Goal: Transaction & Acquisition: Purchase product/service

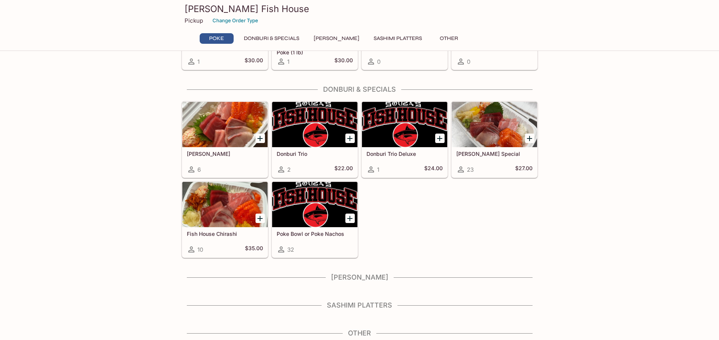
scroll to position [88, 0]
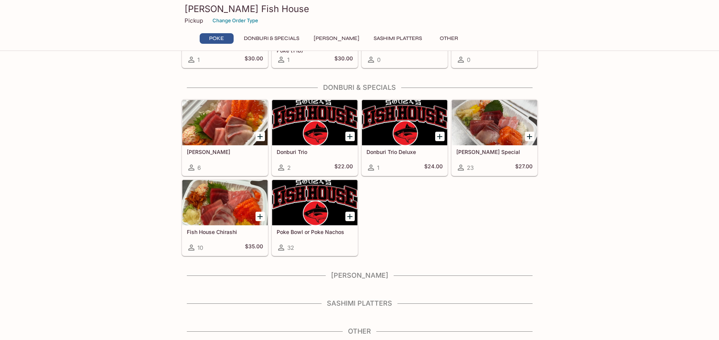
click at [310, 218] on div at bounding box center [314, 202] width 85 height 45
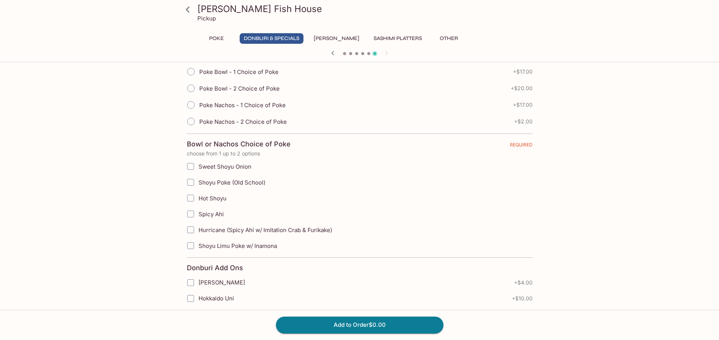
scroll to position [189, 0]
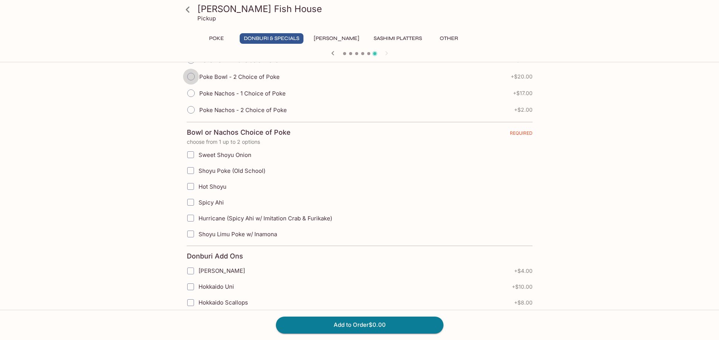
click at [194, 76] on input "Poke Bowl - 2 Choice of Poke" at bounding box center [191, 77] width 16 height 16
click at [190, 155] on input "Sweet Shoyu Onion" at bounding box center [190, 154] width 15 height 15
checkbox input "true"
click at [192, 235] on input "Shoyu Limu Poke w/ Inamona" at bounding box center [190, 233] width 15 height 15
click at [190, 236] on input "Shoyu Limu Poke w/ Inamona" at bounding box center [190, 233] width 15 height 15
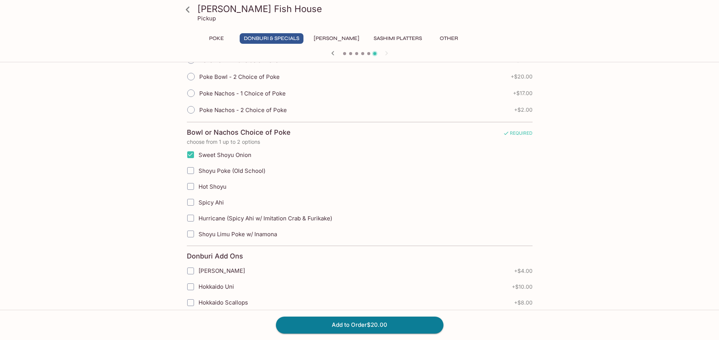
click at [190, 236] on input "Shoyu Limu Poke w/ Inamona" at bounding box center [190, 233] width 15 height 15
checkbox input "false"
click at [190, 74] on input "Poke Bowl - 2 Choice of Poke" at bounding box center [191, 77] width 16 height 16
click at [190, 78] on input "Poke Bowl - 2 Choice of Poke" at bounding box center [191, 77] width 16 height 16
radio input "true"
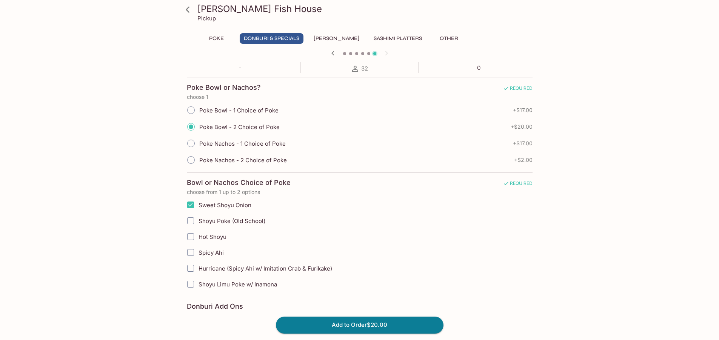
scroll to position [151, 0]
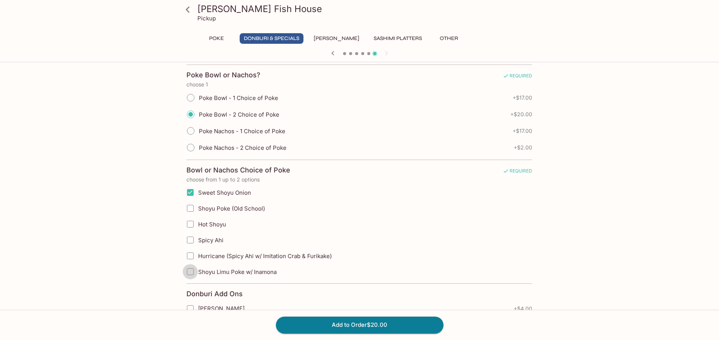
click at [192, 272] on input "Shoyu Limu Poke w/ Inamona" at bounding box center [190, 271] width 15 height 15
click at [191, 272] on input "Shoyu Limu Poke w/ Inamona" at bounding box center [190, 271] width 15 height 15
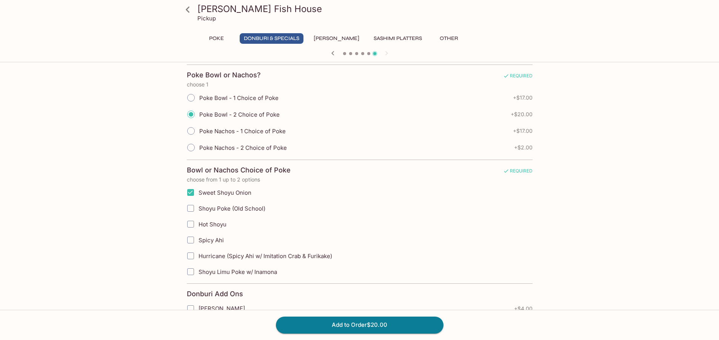
click at [191, 272] on input "Shoyu Limu Poke w/ Inamona" at bounding box center [190, 271] width 15 height 15
checkbox input "true"
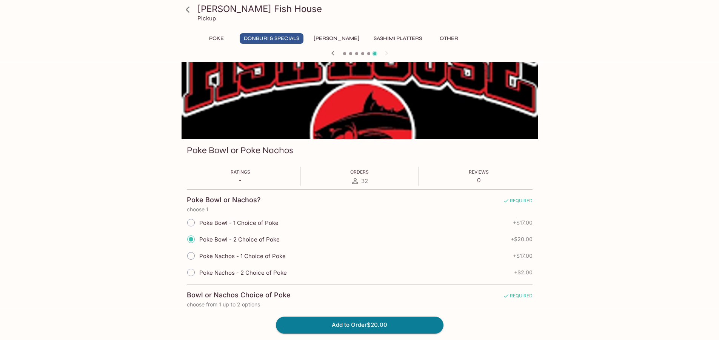
scroll to position [38, 0]
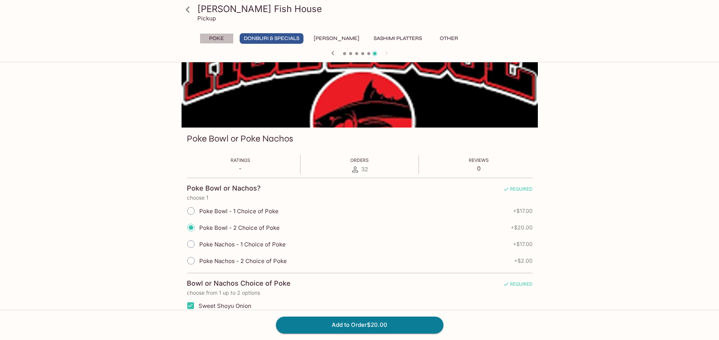
click at [216, 39] on button "Poke" at bounding box center [217, 38] width 34 height 11
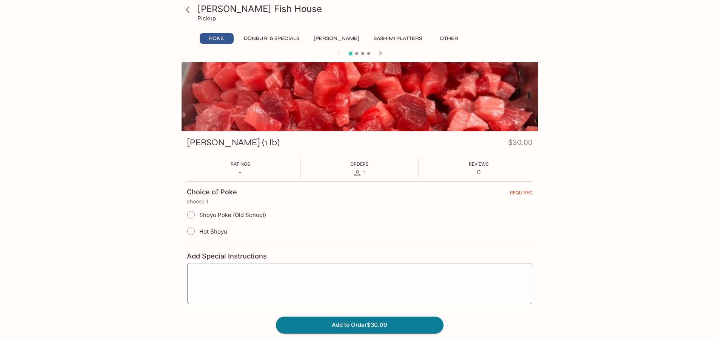
scroll to position [0, 0]
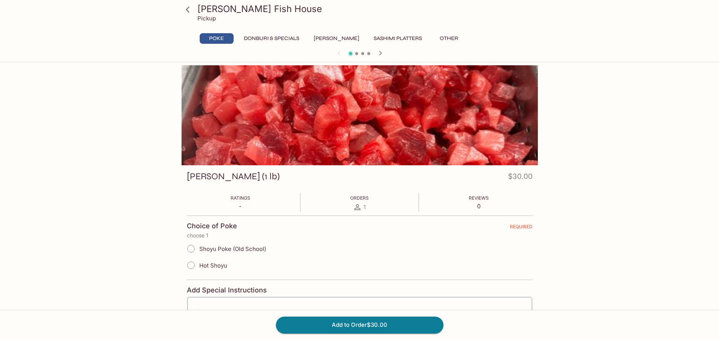
click at [220, 249] on span "Shoyu Poke (Old School)" at bounding box center [232, 248] width 67 height 7
click at [199, 249] on input "Shoyu Poke (Old School)" at bounding box center [191, 249] width 16 height 16
radio input "true"
click at [213, 268] on span "Hot Shoyu" at bounding box center [213, 265] width 28 height 7
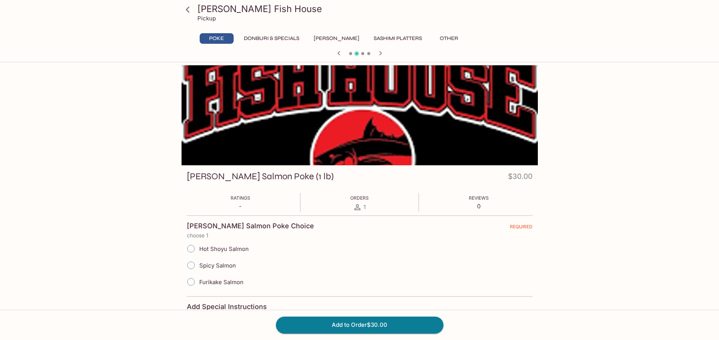
click at [186, 8] on icon at bounding box center [187, 9] width 13 height 13
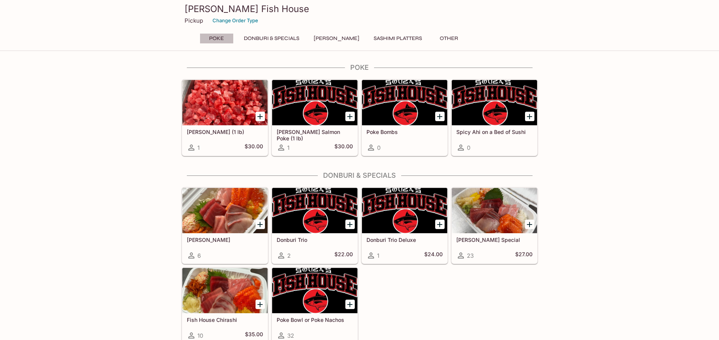
click at [218, 36] on button "Poke" at bounding box center [217, 38] width 34 height 11
click at [313, 283] on div at bounding box center [314, 290] width 85 height 45
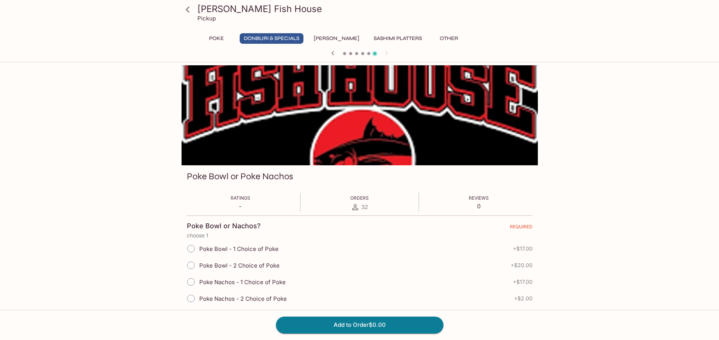
click at [276, 37] on button "Donburi & Specials" at bounding box center [272, 38] width 64 height 11
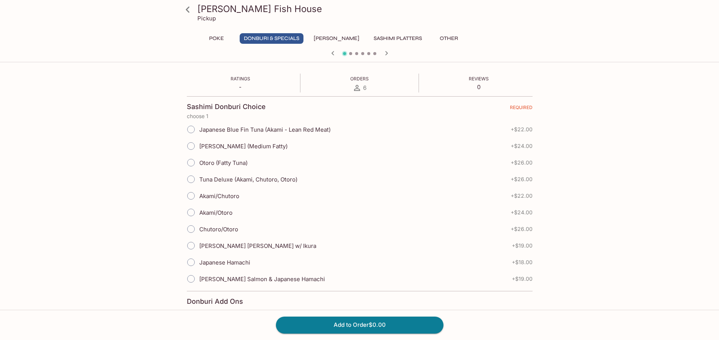
scroll to position [120, 0]
click at [218, 39] on button "Poke" at bounding box center [217, 38] width 34 height 11
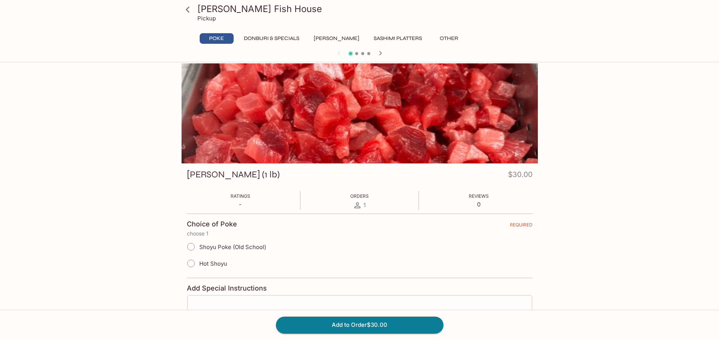
scroll to position [0, 0]
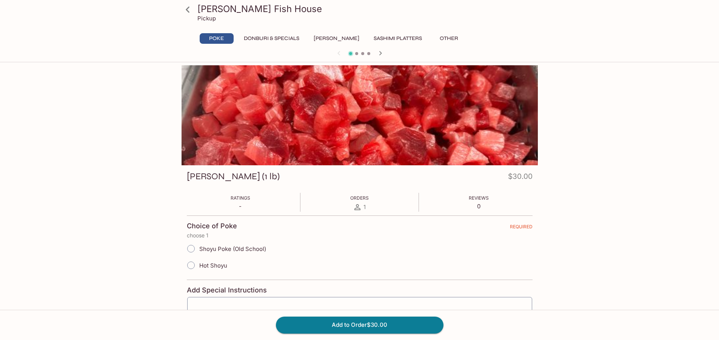
click at [225, 37] on button "Poke" at bounding box center [217, 38] width 34 height 11
click at [192, 12] on icon at bounding box center [187, 9] width 13 height 13
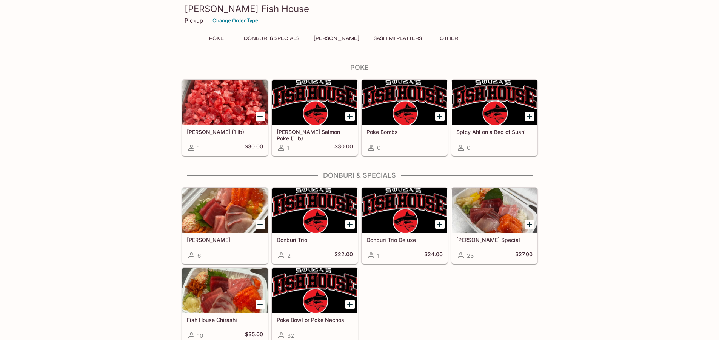
click at [319, 303] on div at bounding box center [314, 290] width 85 height 45
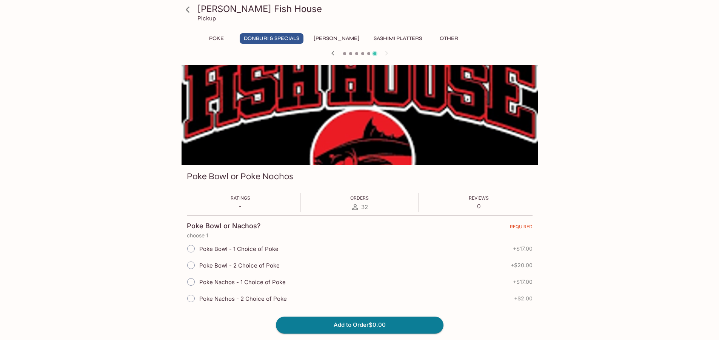
click at [271, 99] on div at bounding box center [359, 115] width 356 height 100
click at [243, 9] on h3 "[PERSON_NAME] Fish House" at bounding box center [365, 9] width 337 height 12
click at [189, 9] on icon at bounding box center [187, 9] width 13 height 13
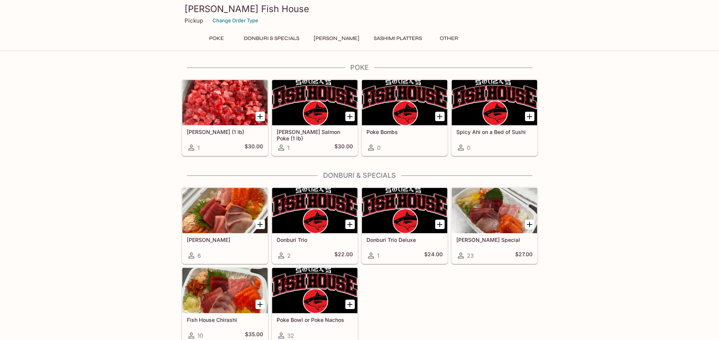
click at [190, 11] on h3 "[PERSON_NAME] Fish House" at bounding box center [359, 9] width 350 height 12
click at [318, 287] on div at bounding box center [314, 290] width 85 height 45
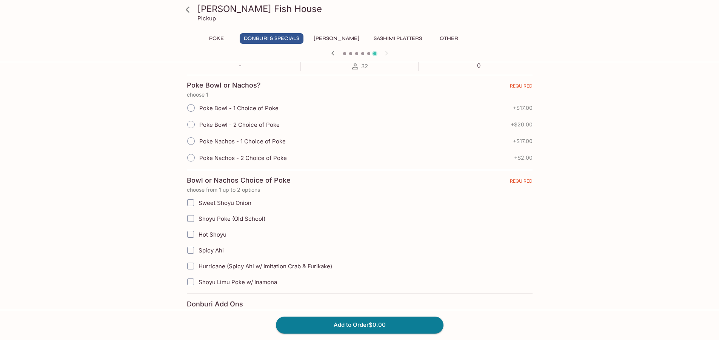
scroll to position [189, 0]
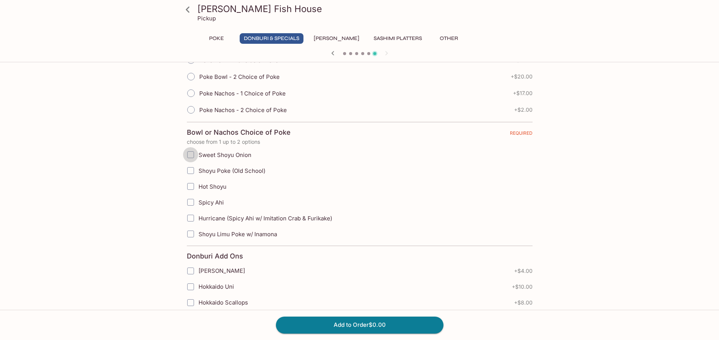
click at [192, 155] on input "Sweet Shoyu Onion" at bounding box center [190, 154] width 15 height 15
checkbox input "false"
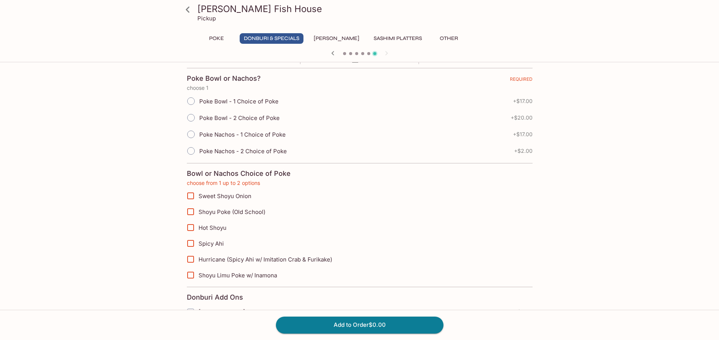
scroll to position [75, 0]
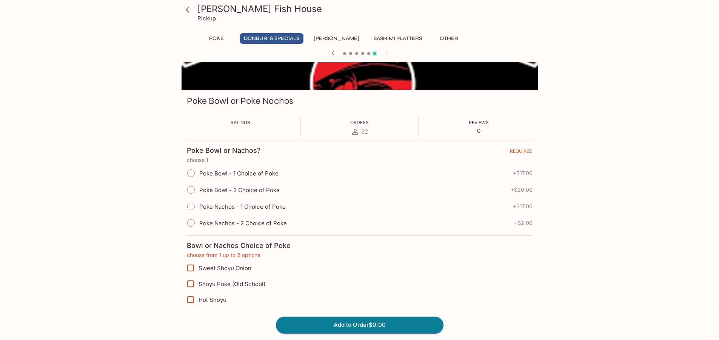
click at [193, 192] on input "Poke Bowl - 2 Choice of Poke" at bounding box center [191, 190] width 16 height 16
radio input "true"
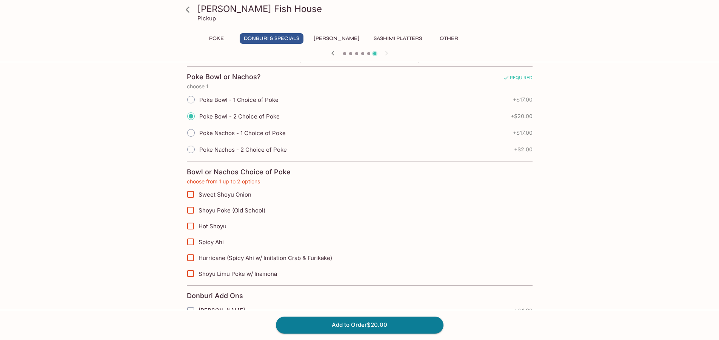
scroll to position [151, 0]
click at [194, 192] on input "Sweet Shoyu Onion" at bounding box center [190, 192] width 15 height 15
checkbox input "true"
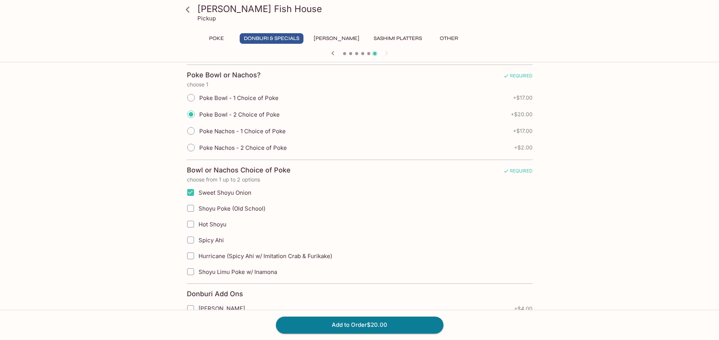
click at [192, 272] on input "Shoyu Limu Poke w/ Inamona" at bounding box center [190, 271] width 15 height 15
click at [194, 272] on input "Shoyu Limu Poke w/ Inamona" at bounding box center [190, 271] width 15 height 15
click at [190, 272] on input "Shoyu Limu Poke w/ Inamona" at bounding box center [190, 271] width 15 height 15
checkbox input "true"
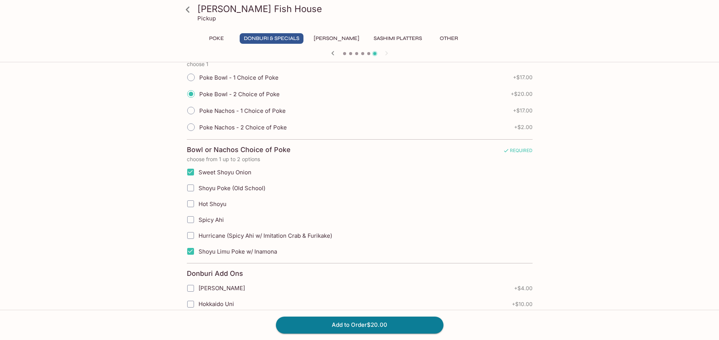
scroll to position [189, 0]
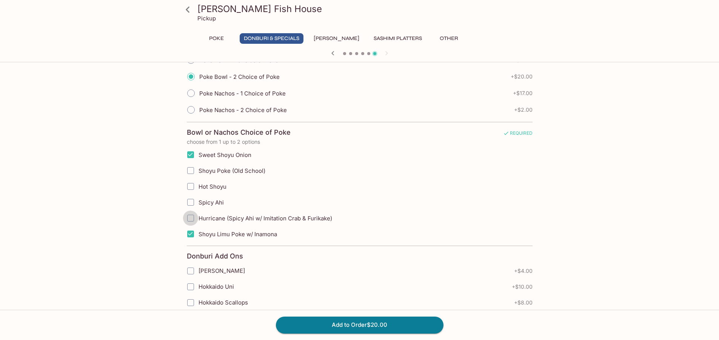
click at [192, 219] on input "Hurricane (Spicy Ahi w/ Imitation Crab & Furikake)" at bounding box center [190, 217] width 15 height 15
checkbox input "true"
click at [190, 181] on input "Hot Shoyu" at bounding box center [190, 186] width 15 height 15
click at [193, 186] on input "Hot Shoyu" at bounding box center [190, 186] width 15 height 15
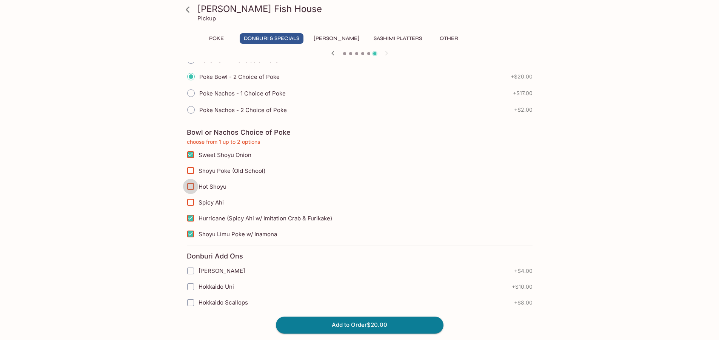
click at [193, 186] on input "Hot Shoyu" at bounding box center [190, 186] width 15 height 15
checkbox input "true"
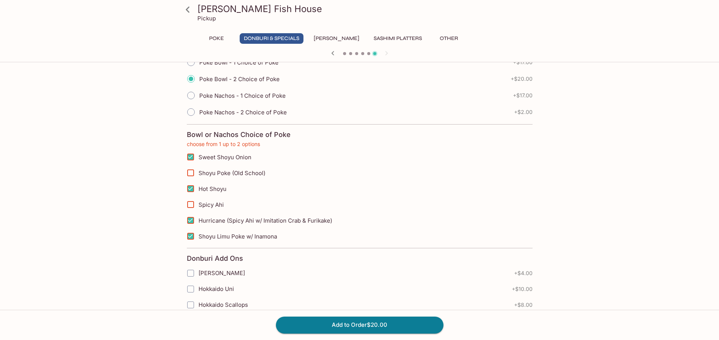
scroll to position [226, 0]
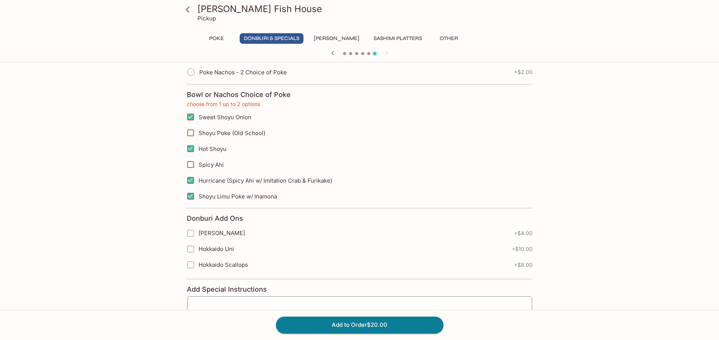
drag, startPoint x: 189, startPoint y: 179, endPoint x: 195, endPoint y: 184, distance: 7.2
click at [189, 179] on input "Hurricane (Spicy Ahi w/ Imitation Crab & Furikake)" at bounding box center [190, 180] width 15 height 15
checkbox input "false"
click at [190, 195] on input "Shoyu Limu Poke w/ Inamona" at bounding box center [190, 196] width 15 height 15
checkbox input "false"
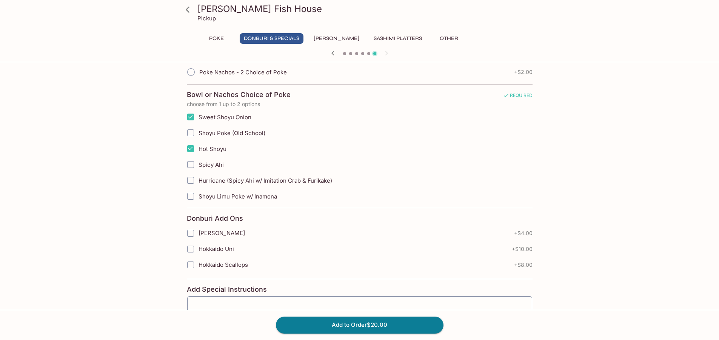
click at [190, 152] on input "Hot Shoyu" at bounding box center [190, 148] width 15 height 15
checkbox input "false"
click at [192, 118] on input "Sweet Shoyu Onion" at bounding box center [190, 116] width 15 height 15
checkbox input "false"
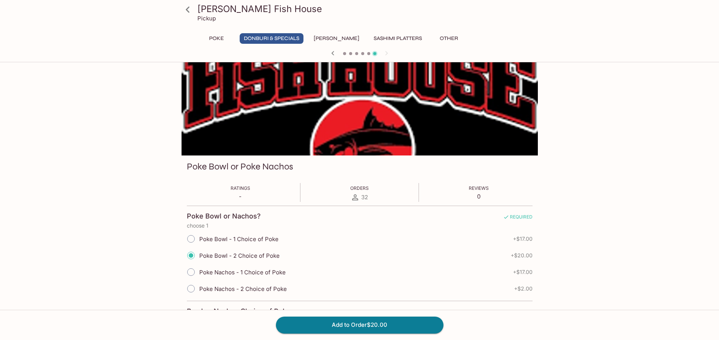
scroll to position [0, 0]
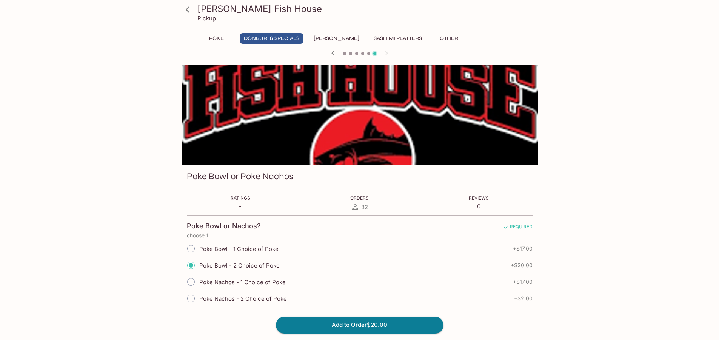
click at [189, 11] on icon at bounding box center [187, 9] width 13 height 13
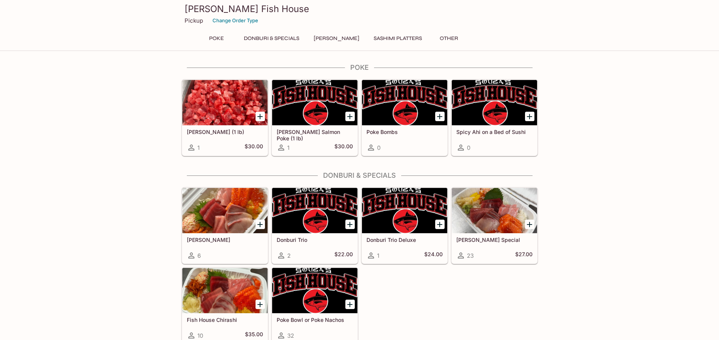
click at [200, 11] on h3 "[PERSON_NAME] Fish House" at bounding box center [359, 9] width 350 height 12
click at [195, 19] on p "Pickup" at bounding box center [193, 20] width 18 height 7
click at [198, 12] on h3 "[PERSON_NAME] Fish House" at bounding box center [359, 9] width 350 height 12
click at [199, 12] on h3 "[PERSON_NAME] Fish House" at bounding box center [359, 9] width 350 height 12
click at [396, 39] on button "Sashimi Platters" at bounding box center [397, 38] width 57 height 11
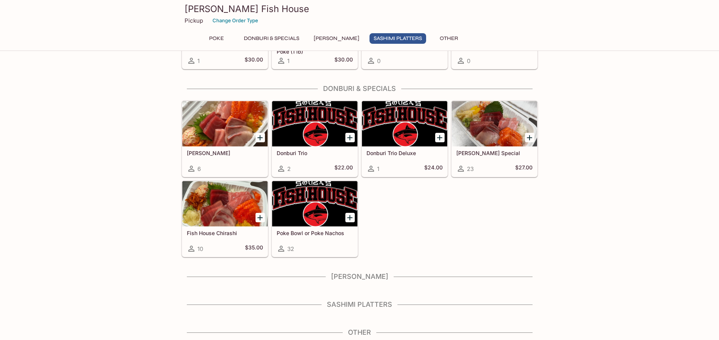
scroll to position [88, 0]
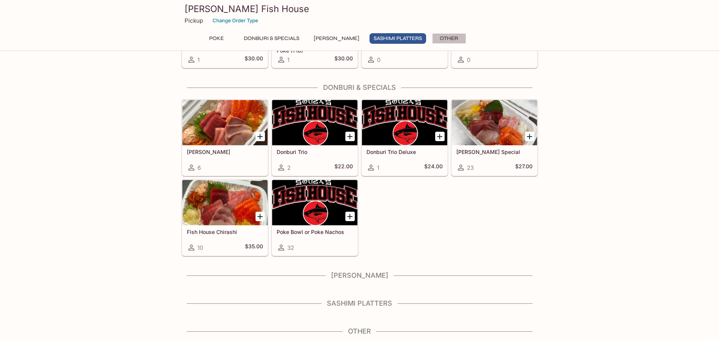
click at [442, 37] on button "Other" at bounding box center [449, 38] width 34 height 11
click at [439, 40] on button "Other" at bounding box center [449, 38] width 34 height 11
click at [362, 331] on h4 "Other" at bounding box center [359, 331] width 356 height 8
click at [395, 35] on button "Sashimi Platters" at bounding box center [397, 38] width 57 height 11
click at [324, 40] on button "[PERSON_NAME]" at bounding box center [336, 38] width 54 height 11
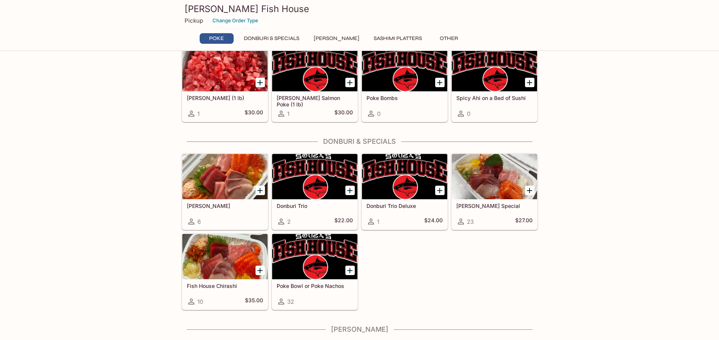
scroll to position [0, 0]
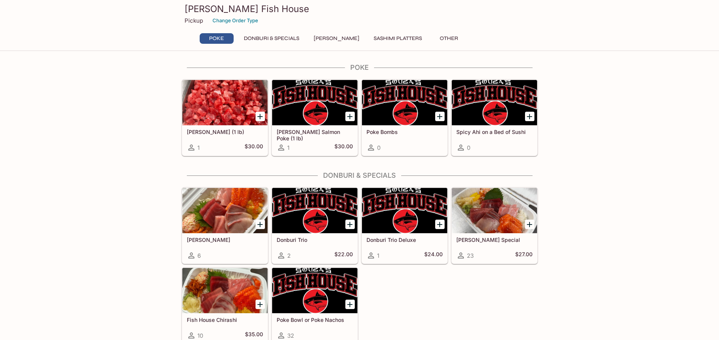
click at [334, 35] on button "[PERSON_NAME]" at bounding box center [336, 38] width 54 height 11
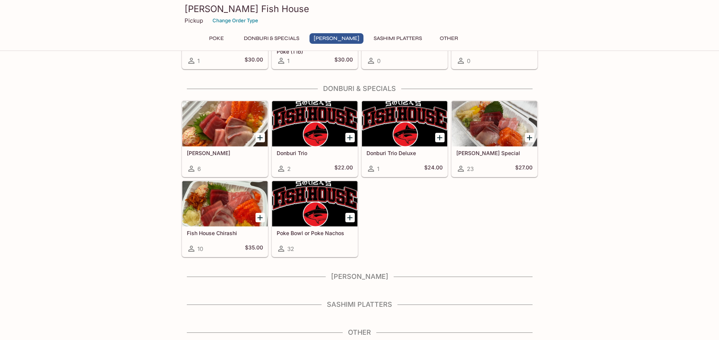
scroll to position [88, 0]
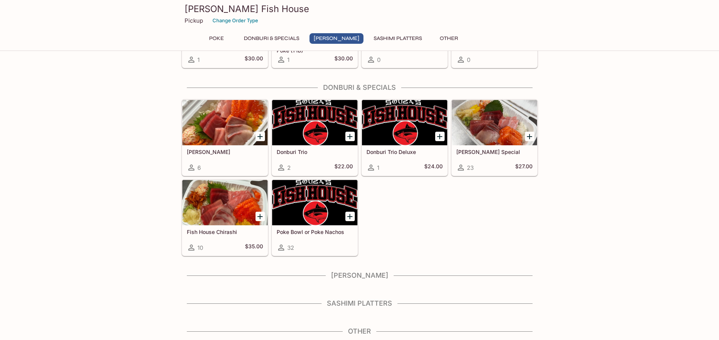
click at [287, 38] on button "Donburi & Specials" at bounding box center [272, 38] width 64 height 11
click at [221, 38] on button "Poke" at bounding box center [217, 38] width 34 height 11
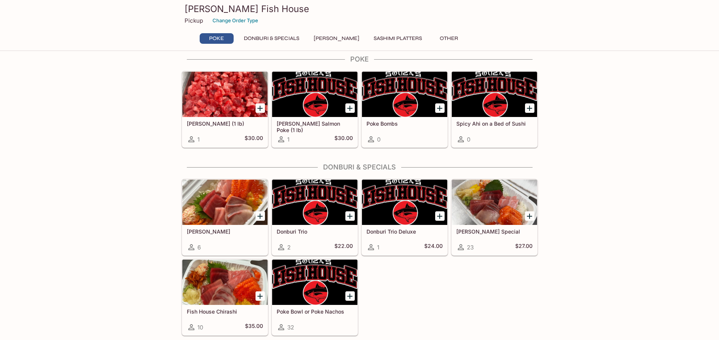
scroll to position [0, 0]
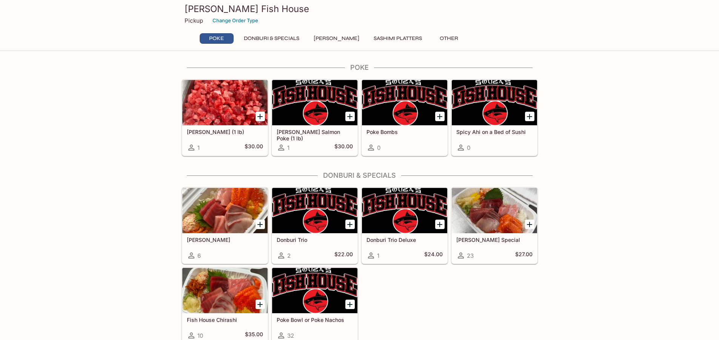
click at [206, 40] on button "Poke" at bounding box center [217, 38] width 34 height 11
click at [393, 128] on div "Poke Bombs 0" at bounding box center [404, 140] width 85 height 30
